Goal: Communication & Community: Answer question/provide support

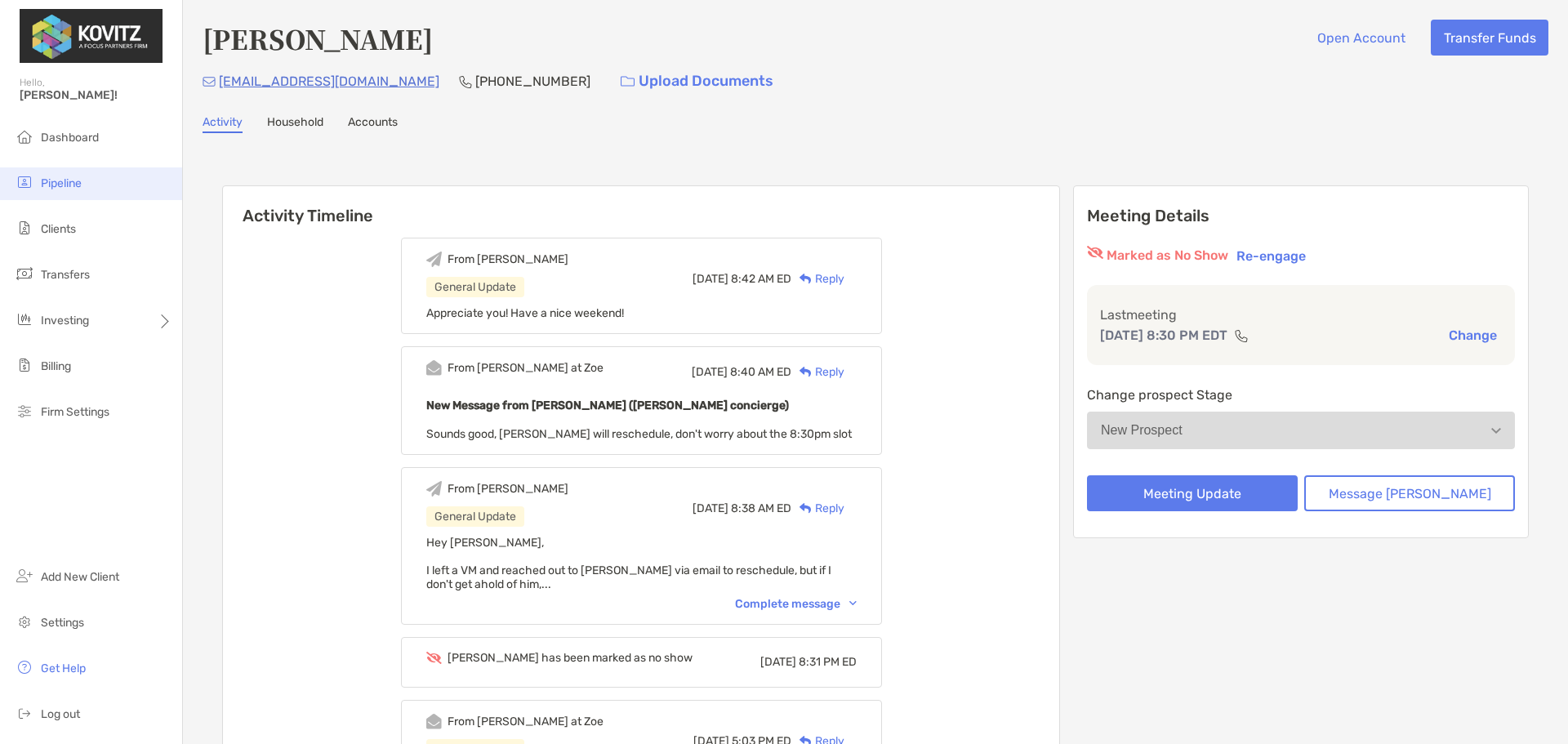
click at [45, 177] on span "Pipeline" at bounding box center [62, 184] width 41 height 14
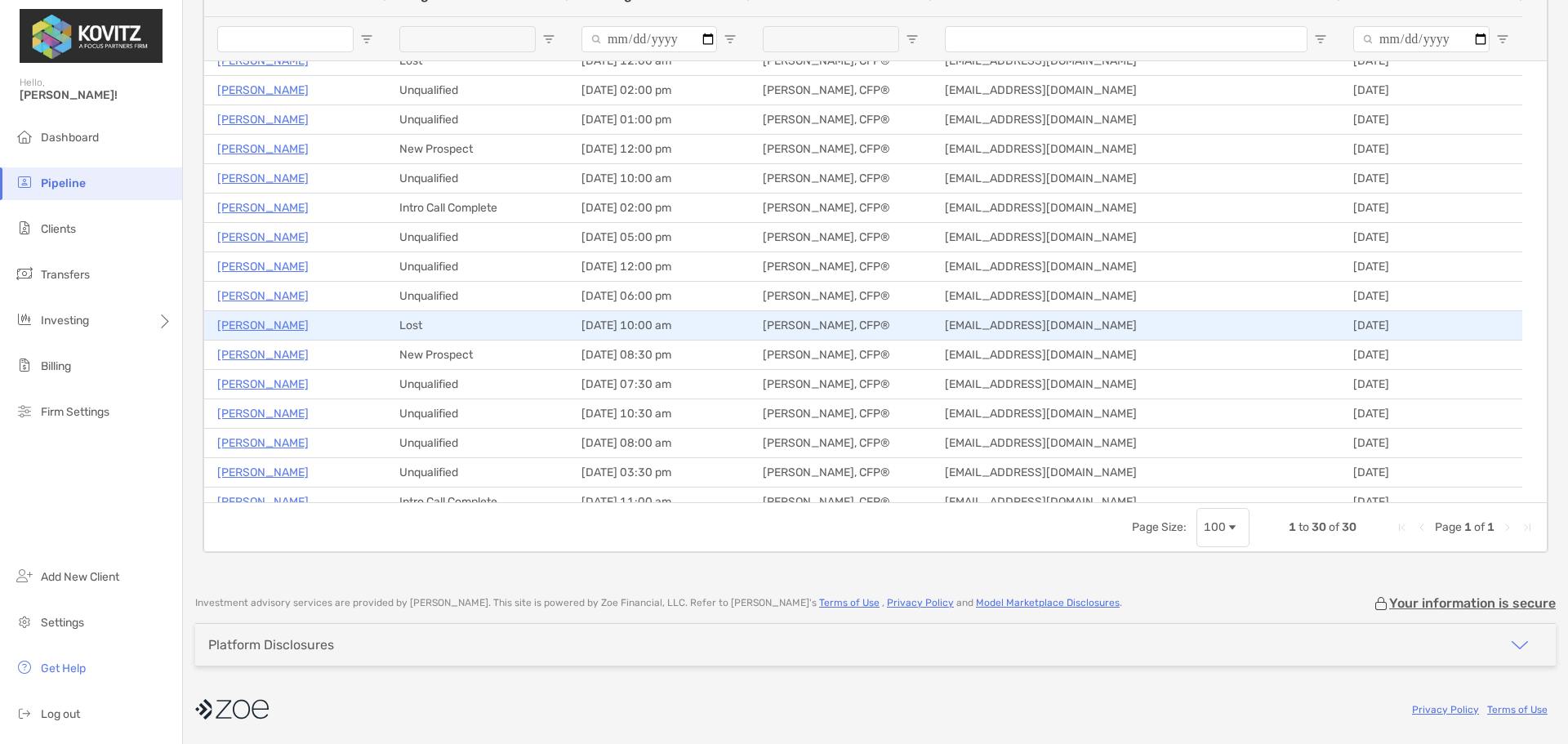
scroll to position [278, 0]
click at [245, 321] on p "[PERSON_NAME]" at bounding box center [262, 327] width 91 height 21
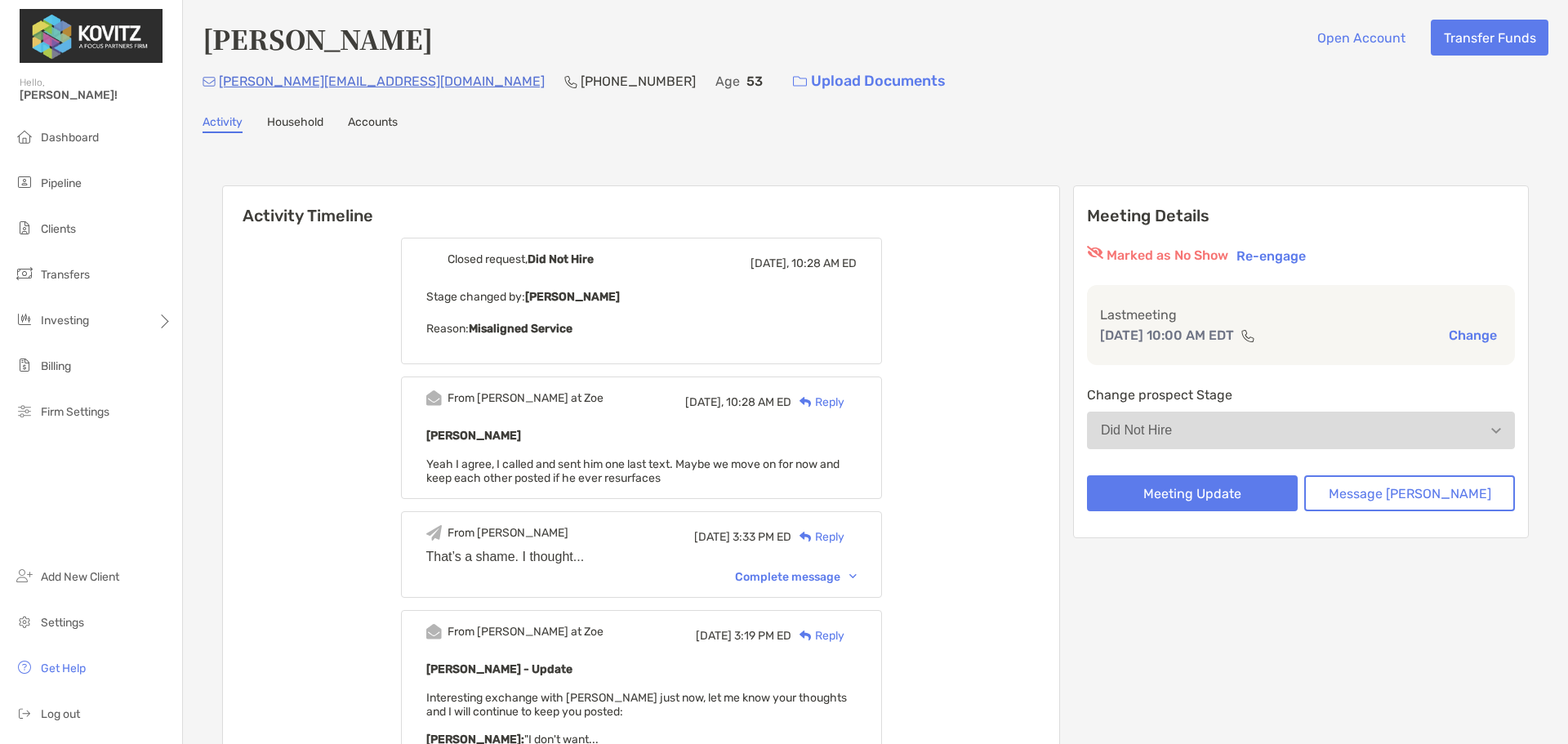
click at [812, 401] on img at bounding box center [806, 402] width 12 height 11
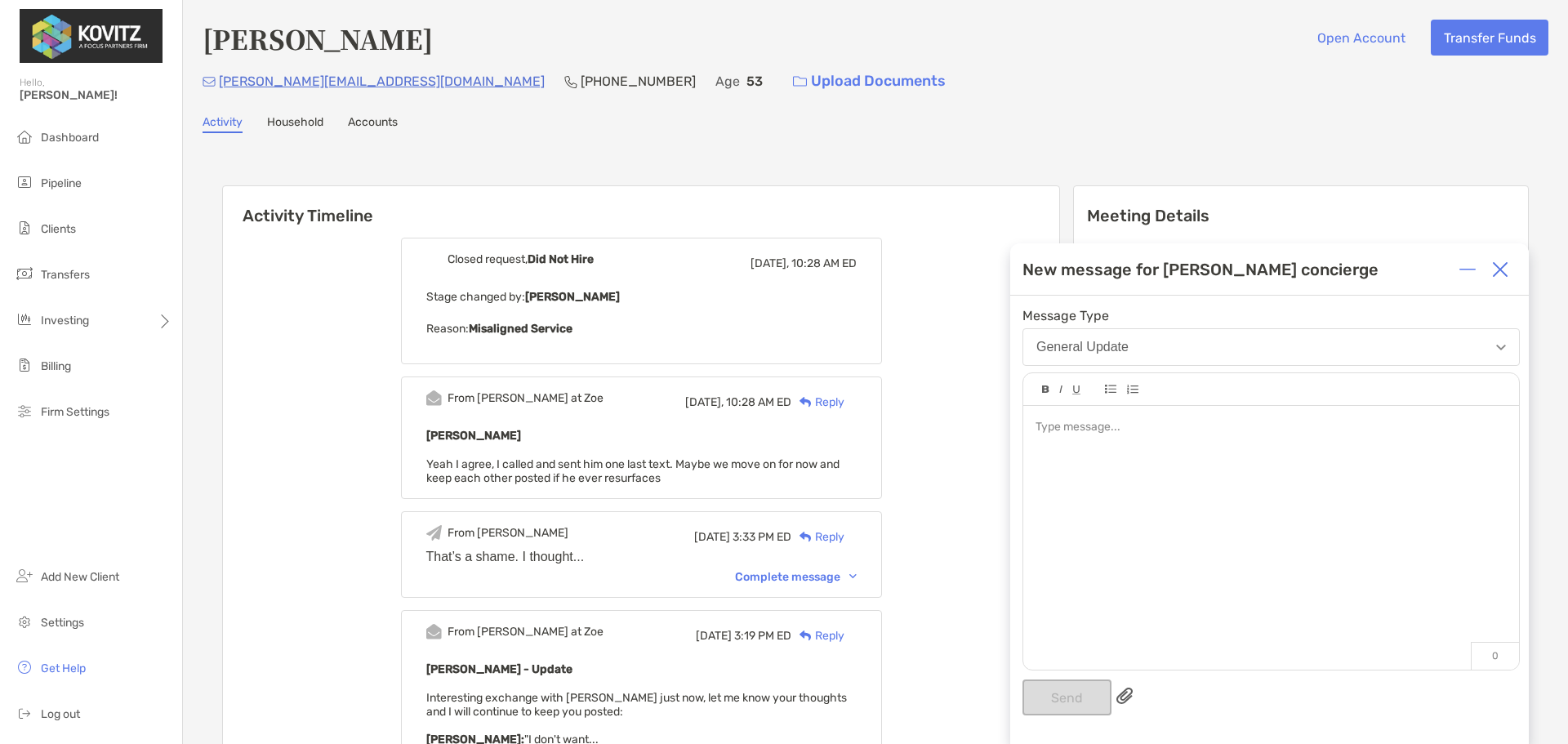
click at [1173, 472] on div at bounding box center [1271, 530] width 496 height 248
click at [1039, 698] on button "Send" at bounding box center [1067, 698] width 89 height 36
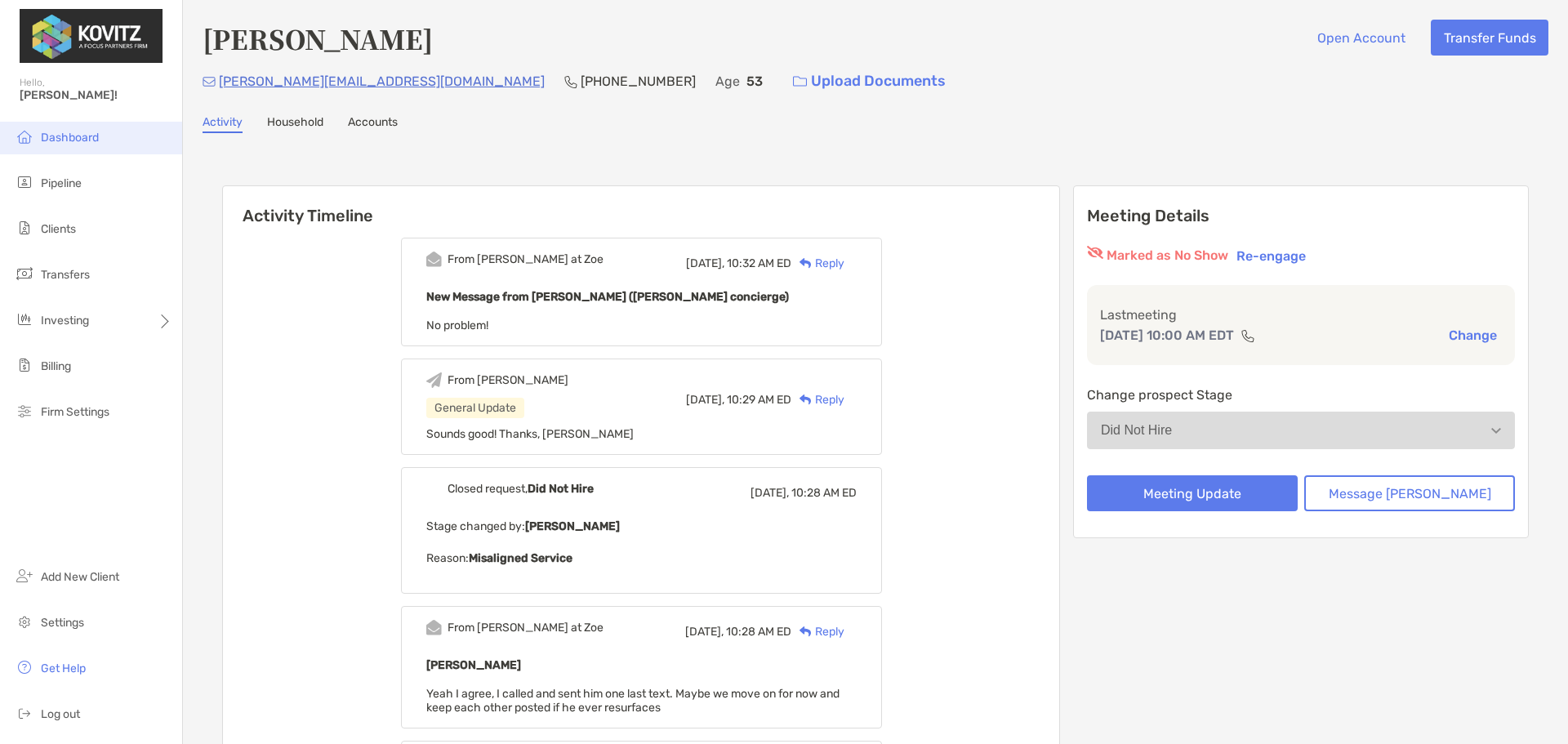
click at [89, 134] on span "Dashboard" at bounding box center [70, 138] width 58 height 14
